Goal: Information Seeking & Learning: Find specific fact

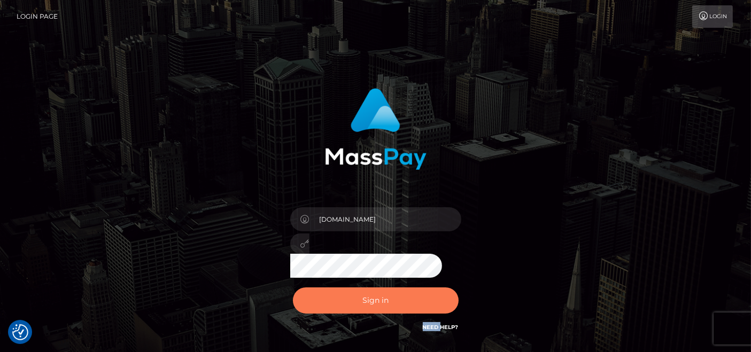
click at [378, 311] on button "Sign in" at bounding box center [376, 301] width 166 height 26
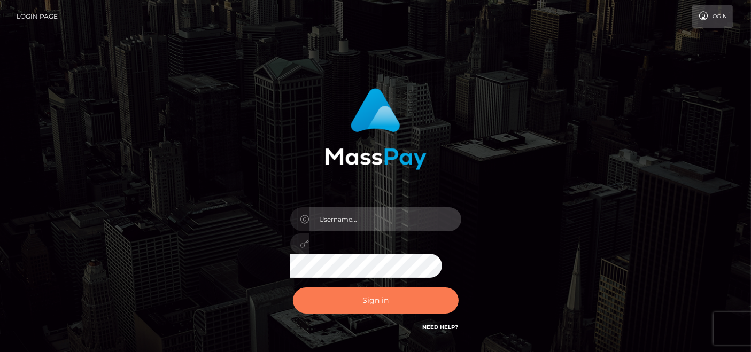
type input "[DOMAIN_NAME]"
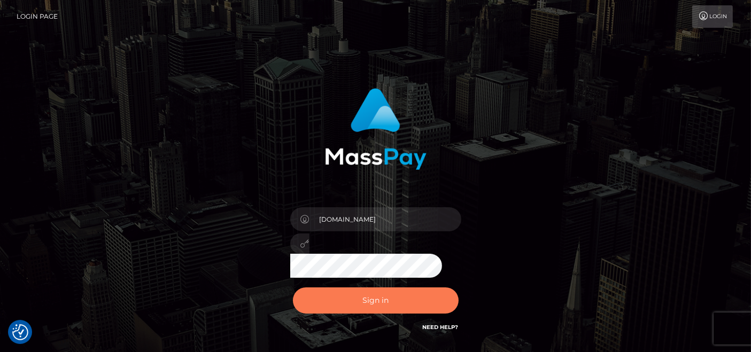
click at [345, 291] on button "Sign in" at bounding box center [376, 301] width 166 height 26
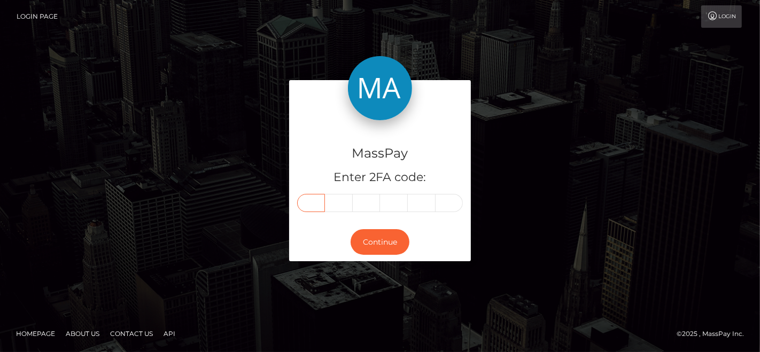
paste input "4"
type input "4"
type input "6"
type input "9"
type input "4"
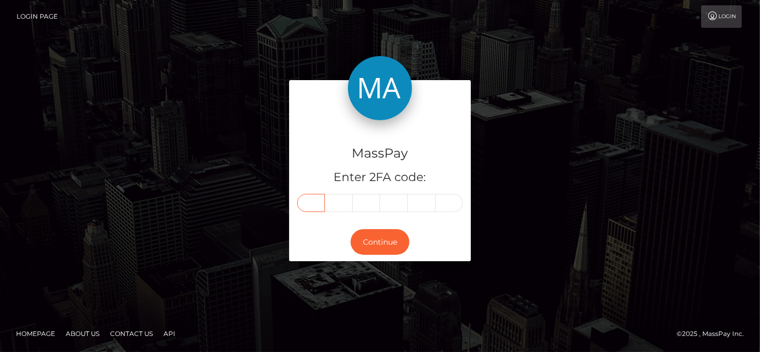
type input "2"
type input "4"
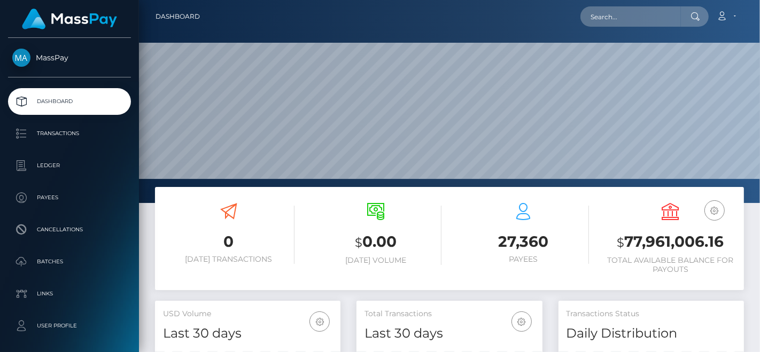
scroll to position [189, 185]
click at [673, 20] on input "text" at bounding box center [630, 16] width 100 height 20
paste input "jess010402@icloud.com"
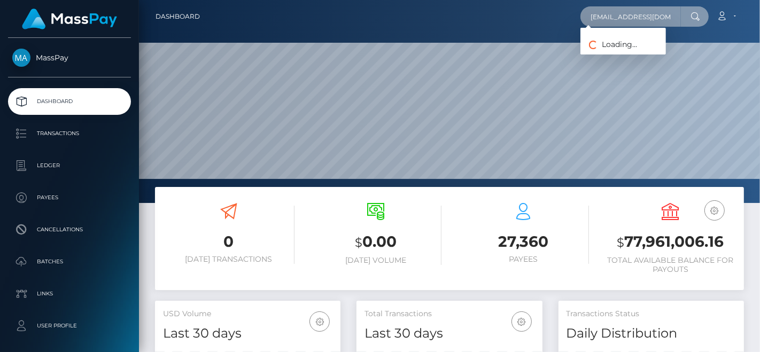
paste input "text"
paste input "servemadi@mail"
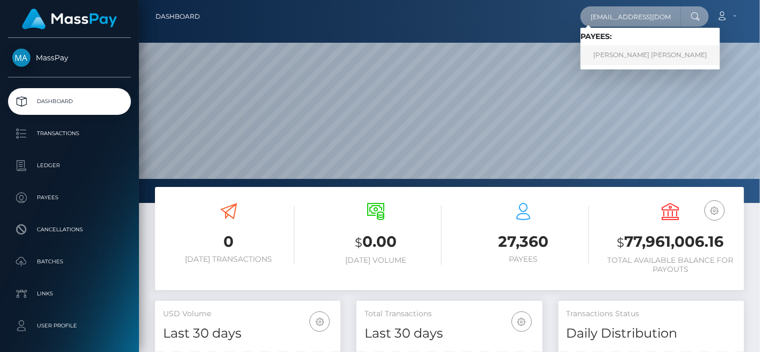
type input "servemadi@mail.com"
click at [621, 49] on link "JESSICA ELLIE V FIRMINGER" at bounding box center [650, 55] width 140 height 20
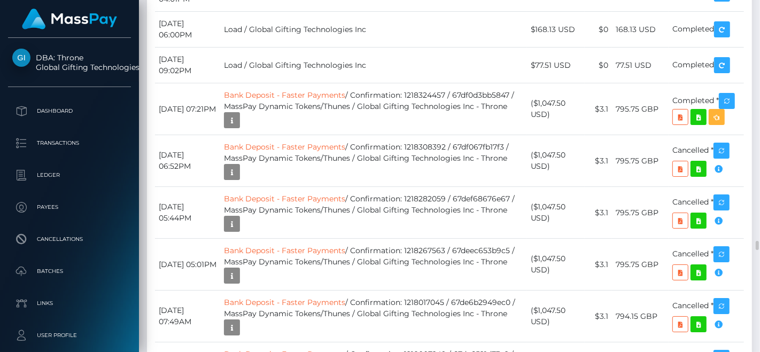
scroll to position [9086, 0]
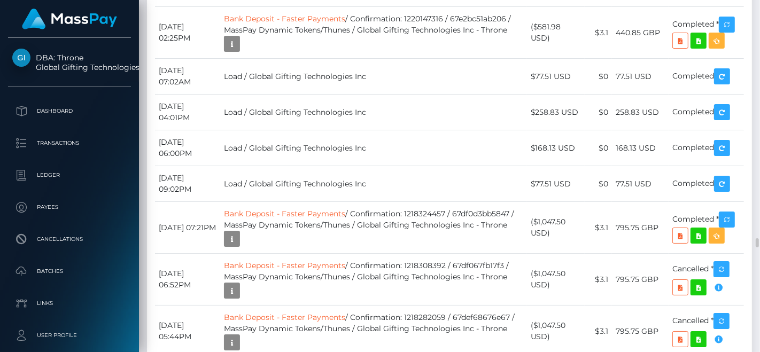
click at [227, 5] on div "Date/Time Description Amount Fee Received Status Bank Deposit - Faster Payments" at bounding box center [449, 94] width 605 height 4232
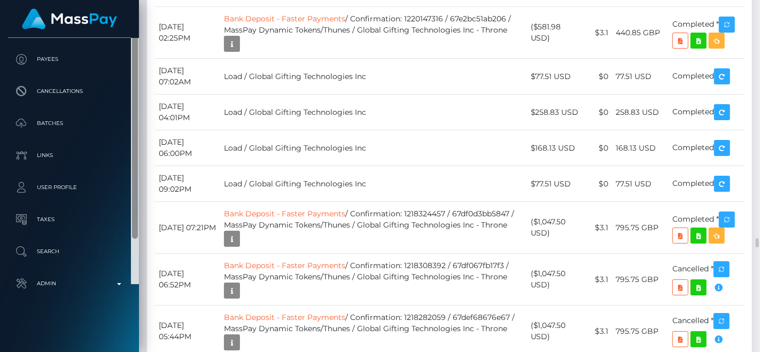
scroll to position [60, 0]
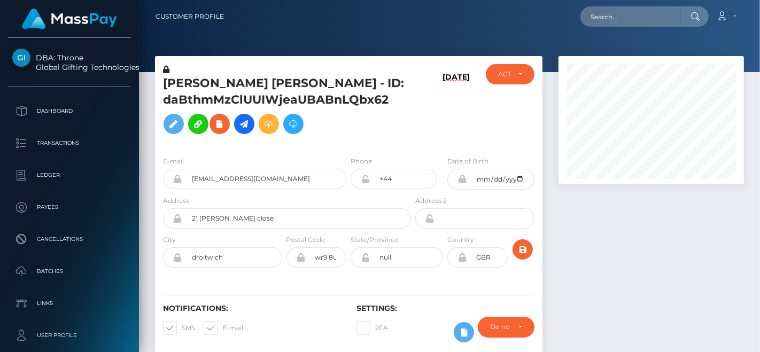
scroll to position [128, 185]
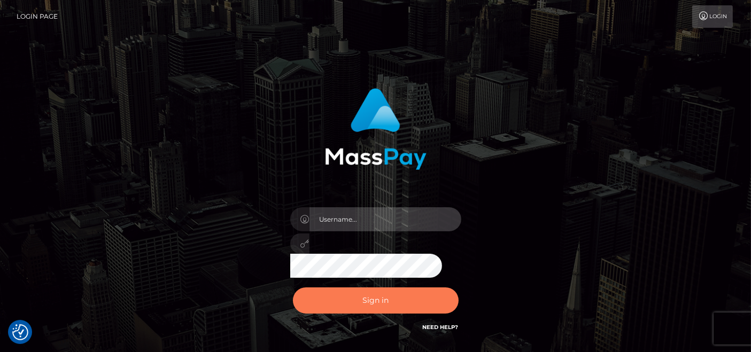
type input "[DOMAIN_NAME]"
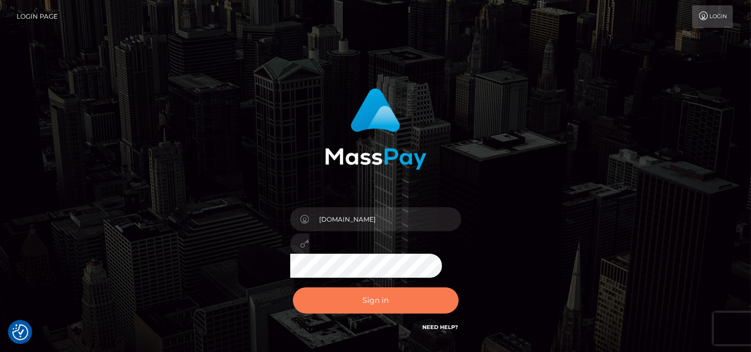
click at [361, 293] on button "Sign in" at bounding box center [376, 301] width 166 height 26
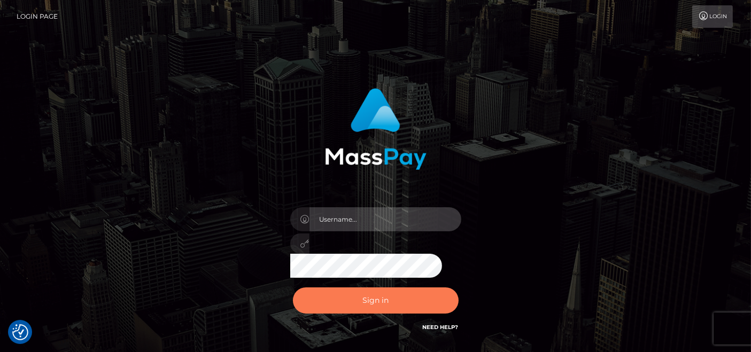
type input "pk.es"
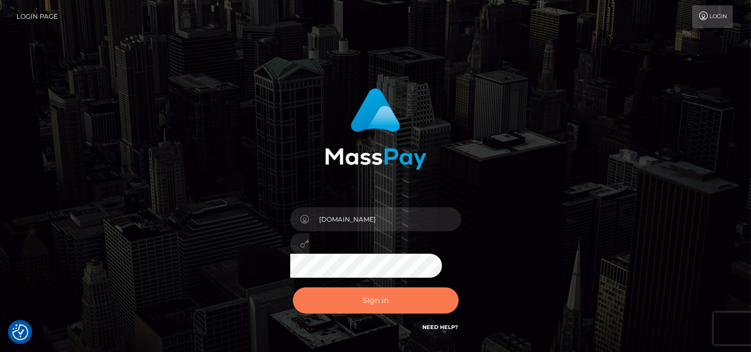
click at [351, 293] on button "Sign in" at bounding box center [376, 301] width 166 height 26
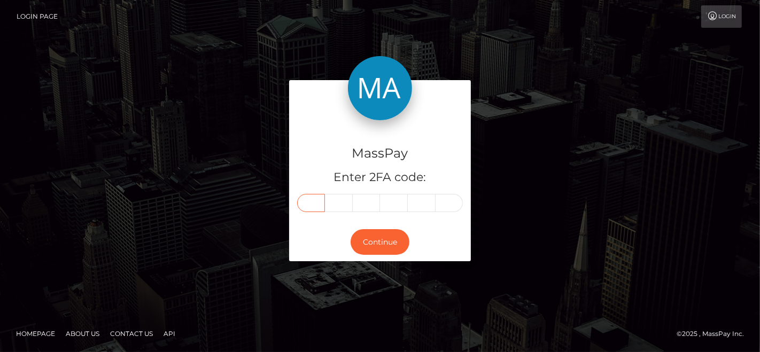
paste input "0"
type input "0"
type input "6"
type input "5"
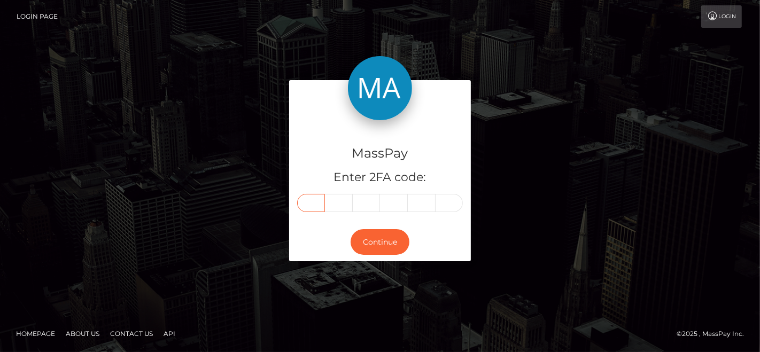
type input "6"
type input "5"
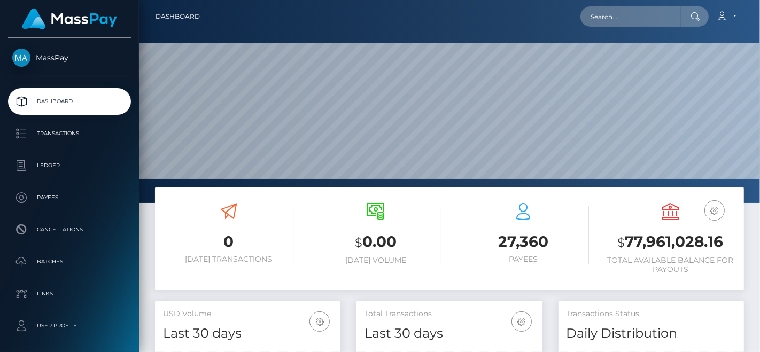
scroll to position [189, 185]
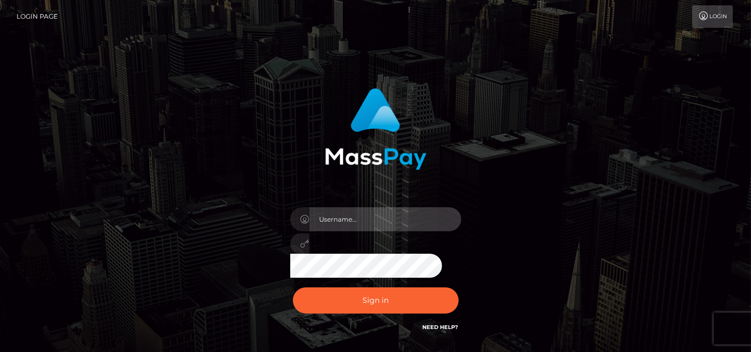
type input "[DOMAIN_NAME]"
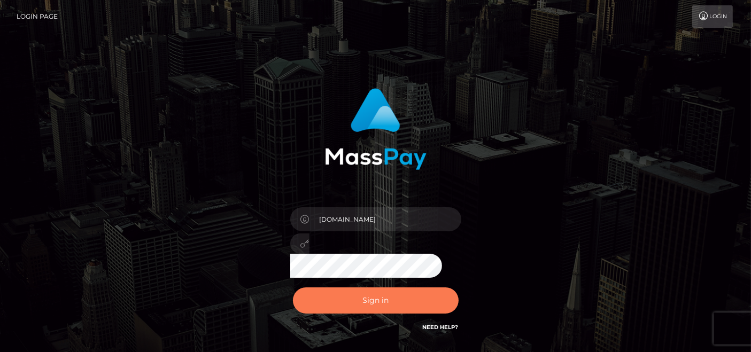
click at [362, 307] on button "Sign in" at bounding box center [376, 301] width 166 height 26
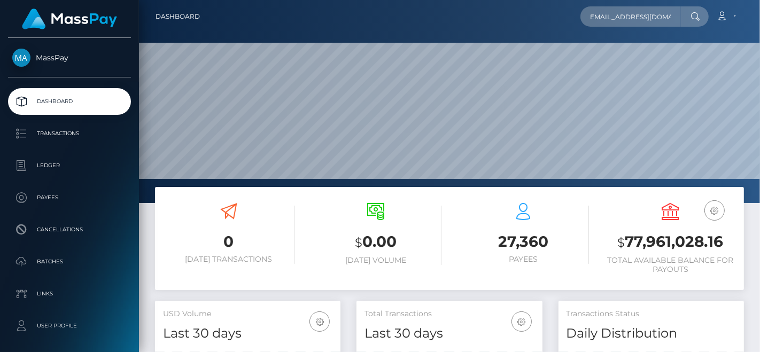
scroll to position [189, 185]
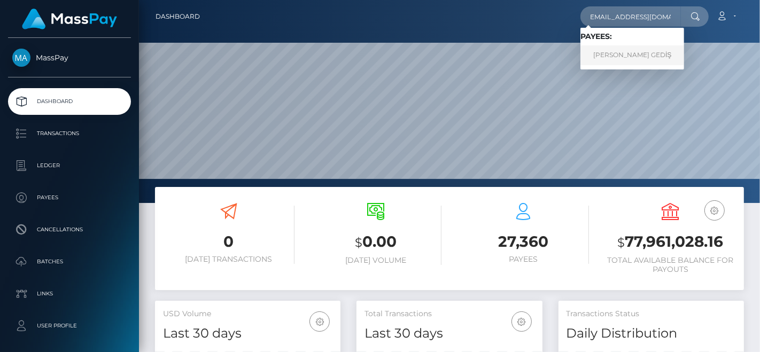
type input "nazligoddess@gmail.com"
click at [622, 48] on link "SELİN BAHAR GEDİŞ" at bounding box center [632, 55] width 104 height 20
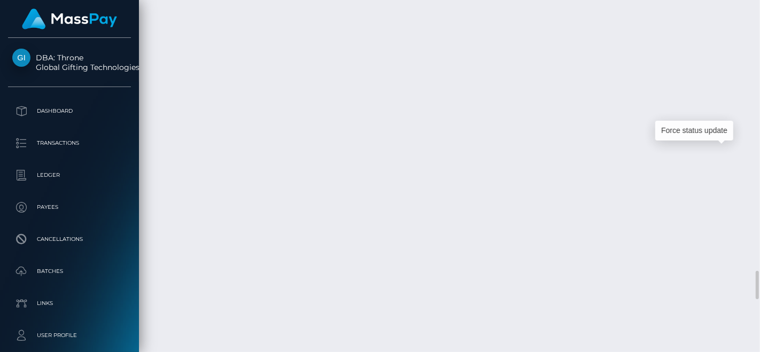
scroll to position [128, 185]
drag, startPoint x: 732, startPoint y: 154, endPoint x: 244, endPoint y: 1, distance: 510.9
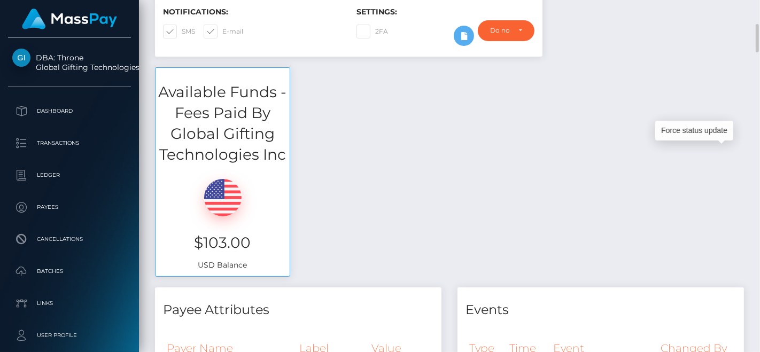
scroll to position [0, 0]
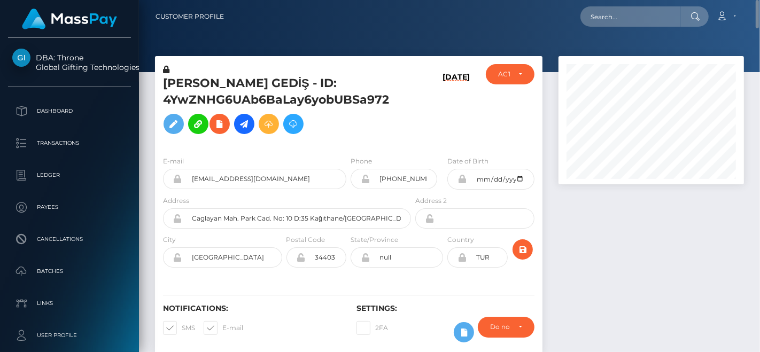
click at [187, 88] on h5 "SELİN BAHAR GEDİŞ - ID: 4YwZNHG6UAb6BaLay6yobUBSa972" at bounding box center [284, 107] width 242 height 64
copy h5 "SELİN"
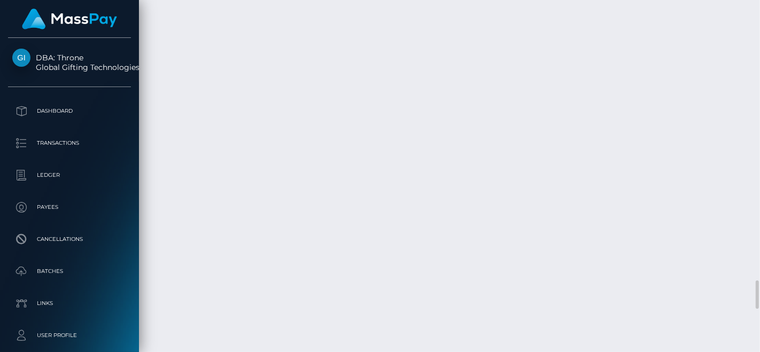
scroll to position [3385, 0]
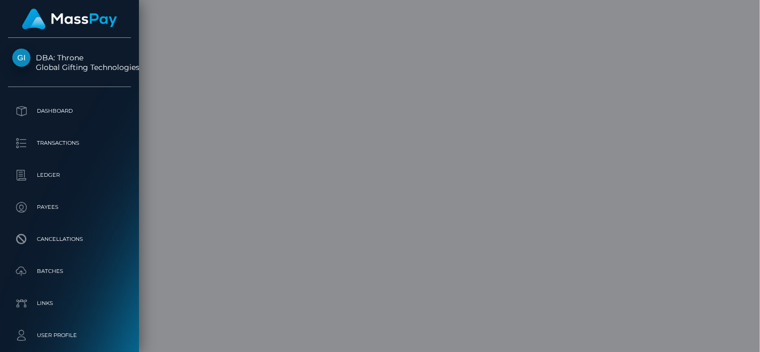
scroll to position [0, 0]
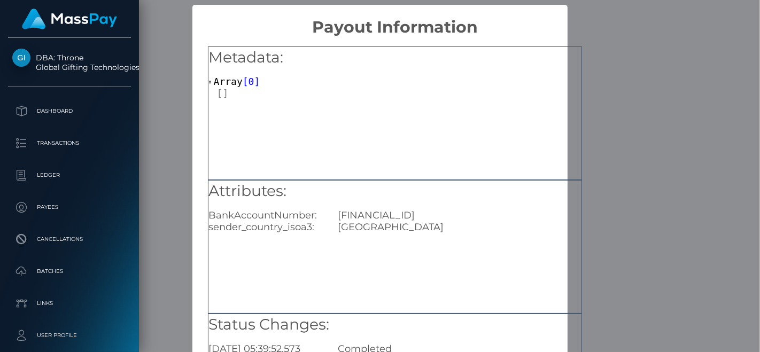
click at [405, 211] on div "TR460001002507729861355002" at bounding box center [459, 216] width 259 height 12
copy div "TR460001002507729861355002"
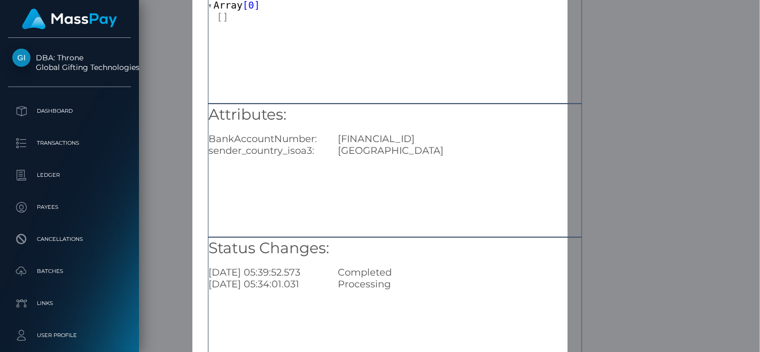
scroll to position [156, 0]
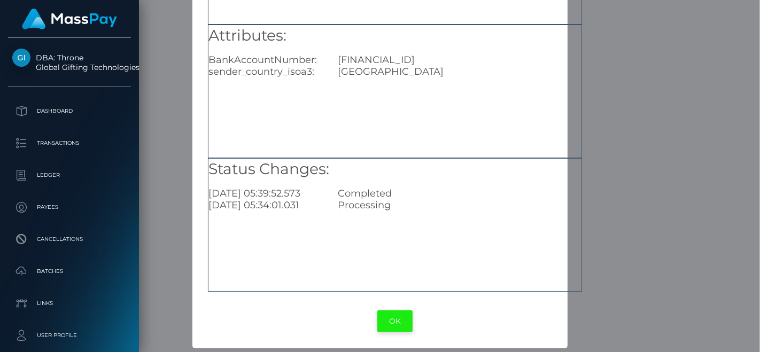
click at [395, 322] on button "OK" at bounding box center [394, 322] width 35 height 22
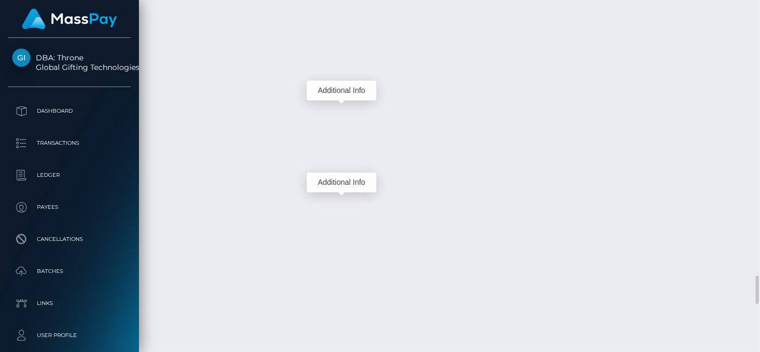
scroll to position [128, 185]
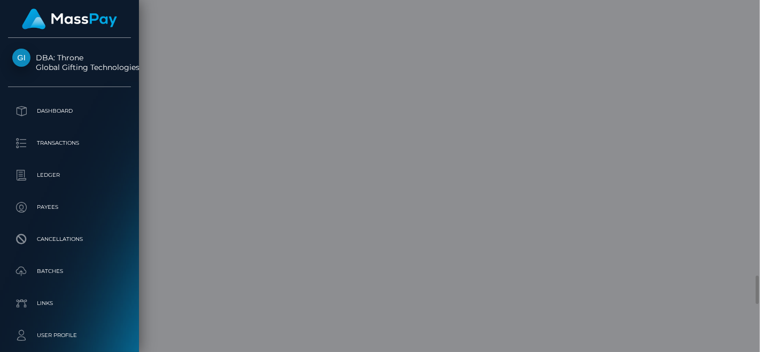
scroll to position [0, 0]
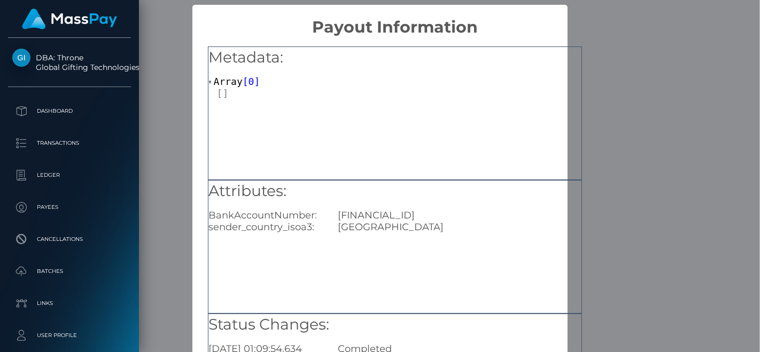
click at [409, 232] on div "USA" at bounding box center [459, 227] width 259 height 12
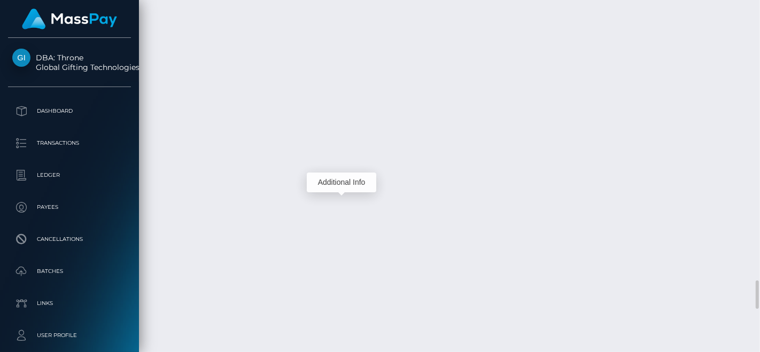
scroll to position [3563, 0]
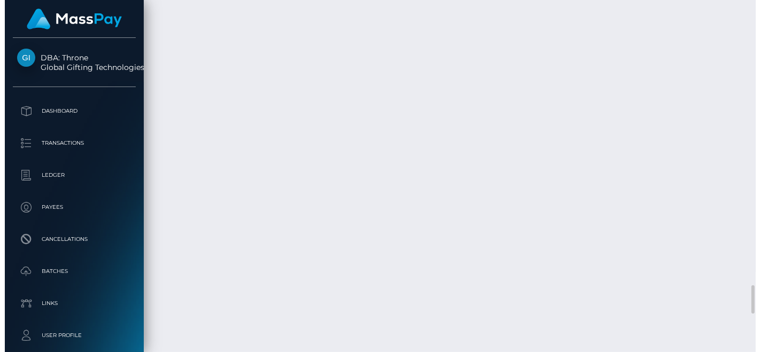
scroll to position [3563, 0]
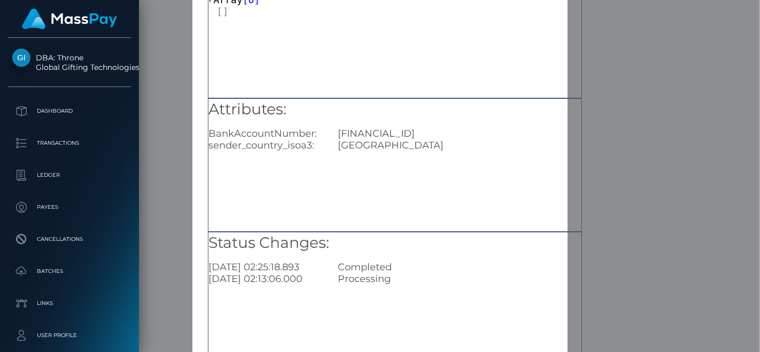
scroll to position [156, 0]
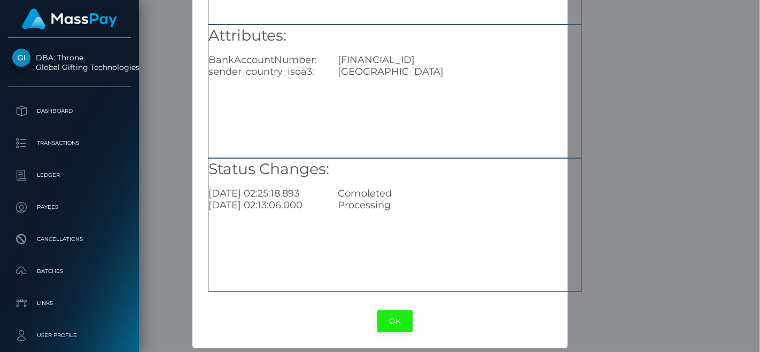
click at [394, 320] on button "OK" at bounding box center [394, 322] width 35 height 22
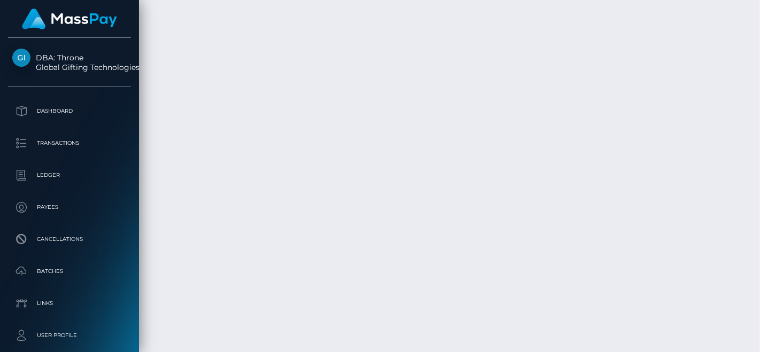
scroll to position [3326, 0]
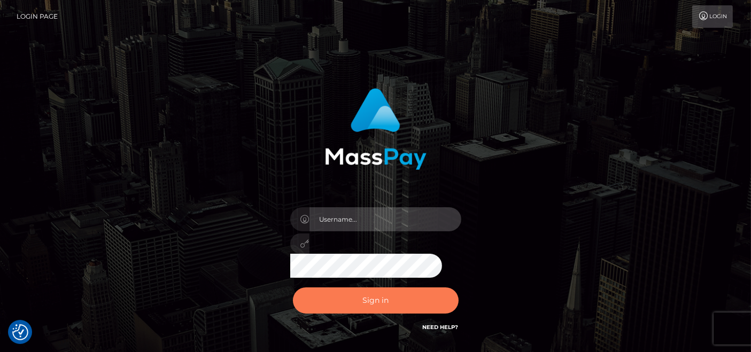
type input "pk.es"
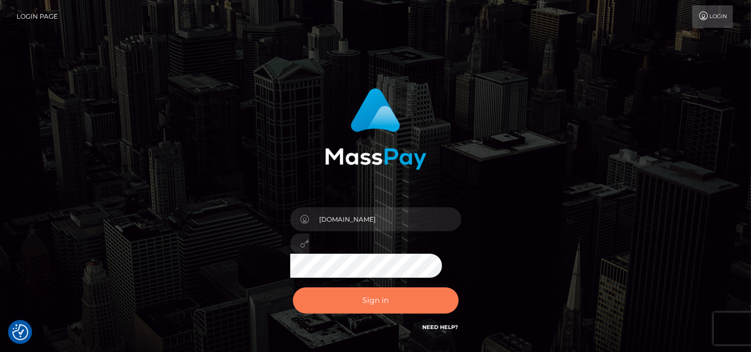
click at [368, 294] on button "Sign in" at bounding box center [376, 301] width 166 height 26
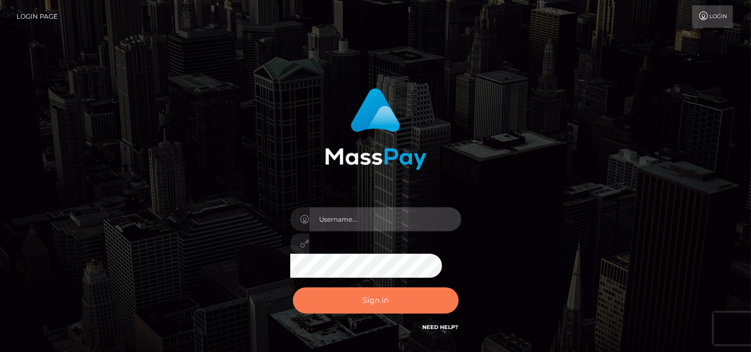
type input "[DOMAIN_NAME]"
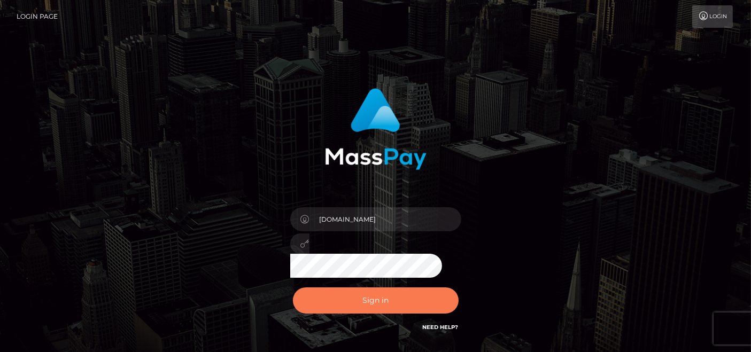
click at [382, 297] on button "Sign in" at bounding box center [376, 301] width 166 height 26
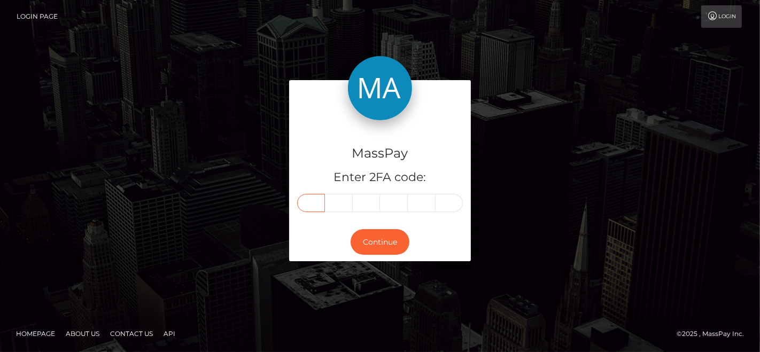
click at [313, 195] on input "text" at bounding box center [311, 203] width 28 height 18
type input "5"
click at [305, 103] on div at bounding box center [380, 100] width 182 height 40
click at [338, 215] on div "MassPay Enter 2FA code: 5 5" at bounding box center [380, 171] width 182 height 103
click at [342, 210] on input "text" at bounding box center [339, 203] width 28 height 18
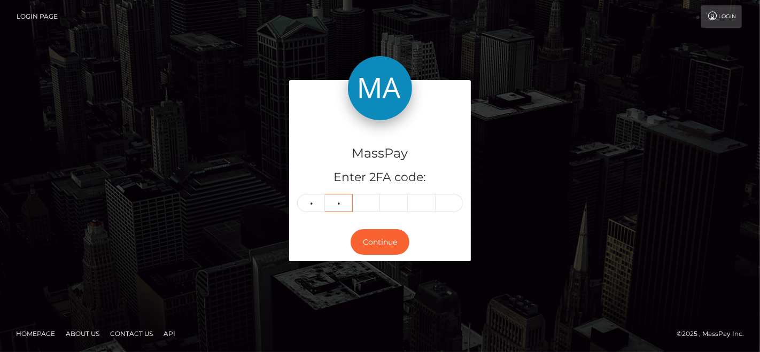
type input "2"
type input "6"
drag, startPoint x: 385, startPoint y: 110, endPoint x: 383, endPoint y: 124, distance: 14.5
click at [385, 110] on img at bounding box center [380, 88] width 64 height 64
click at [394, 202] on input "text" at bounding box center [394, 203] width 28 height 18
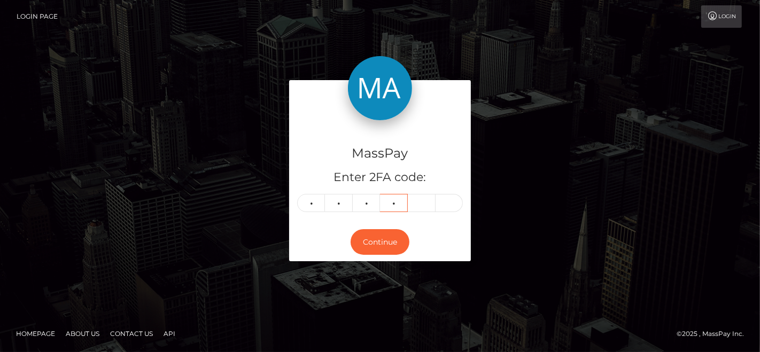
type input "4"
type input "8"
type input "4"
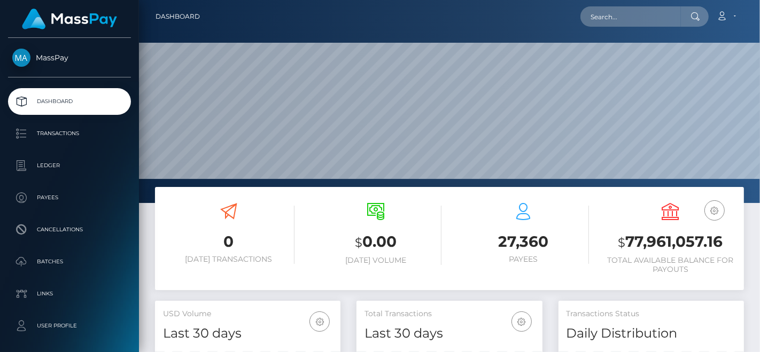
scroll to position [189, 185]
click at [599, 17] on input "text" at bounding box center [630, 16] width 100 height 20
paste input "martinapigoni11111@gmail.com"
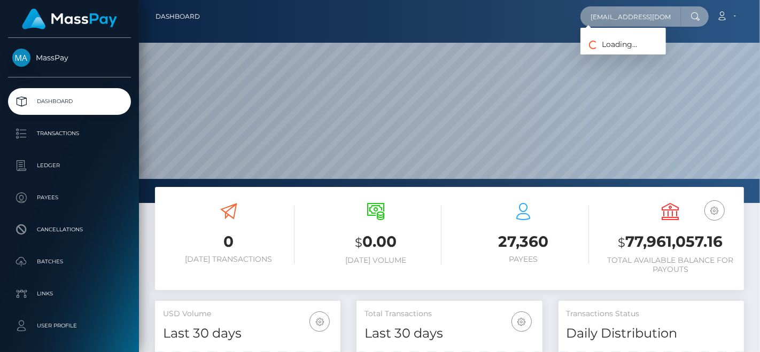
paste input "animaribelle33@icloud"
type input "animaribelle33@icloud.com"
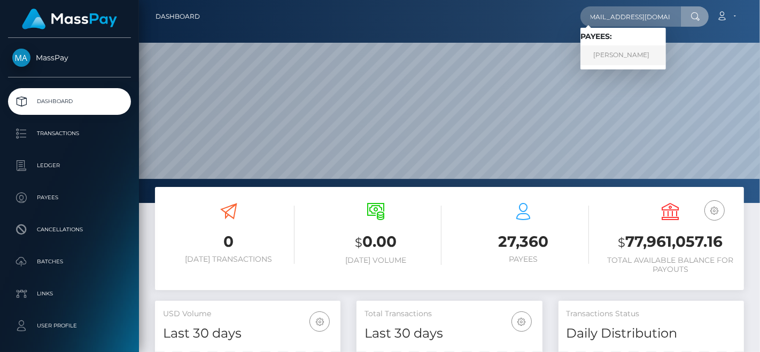
click at [647, 51] on link "Martina Pigoni" at bounding box center [623, 55] width 86 height 20
